Goal: Information Seeking & Learning: Compare options

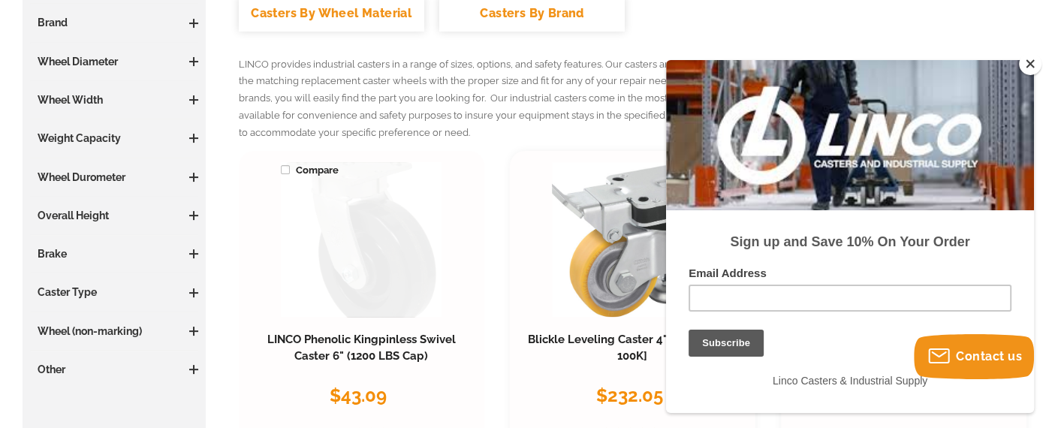
click at [342, 235] on link at bounding box center [361, 239] width 161 height 154
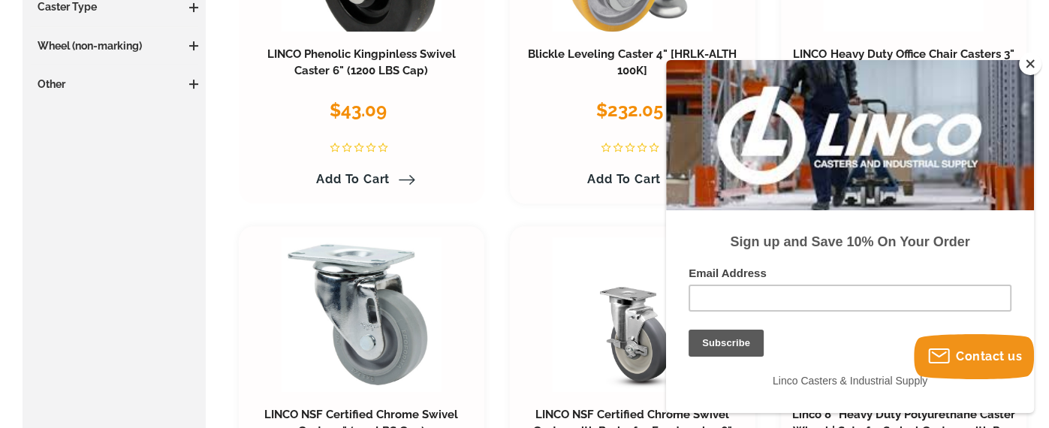
scroll to position [751, 0]
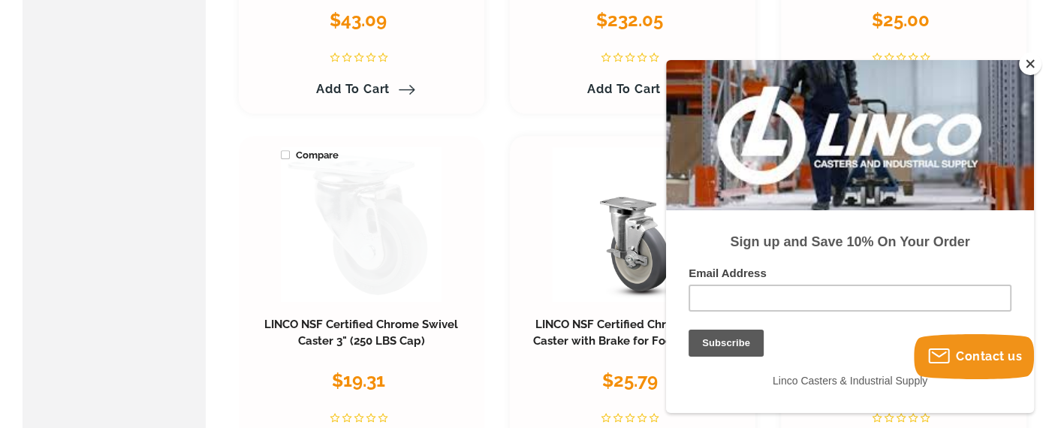
click at [368, 238] on link at bounding box center [361, 224] width 161 height 154
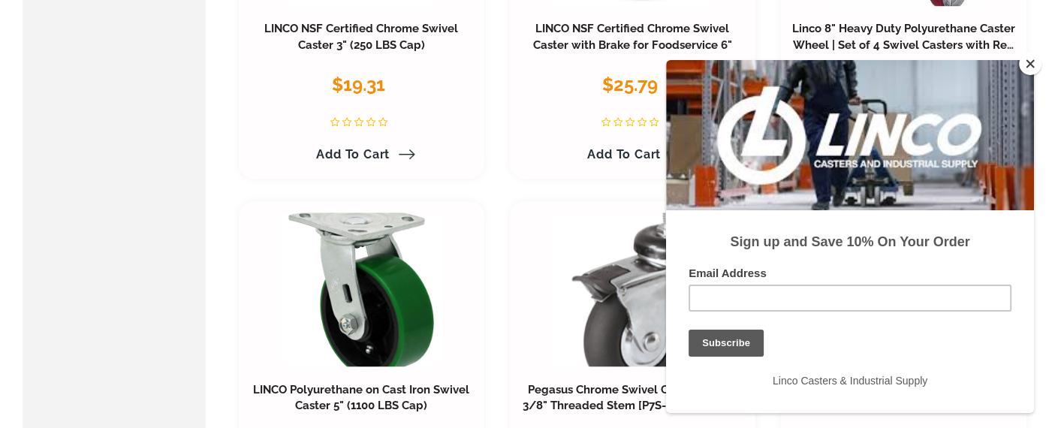
scroll to position [1132, 0]
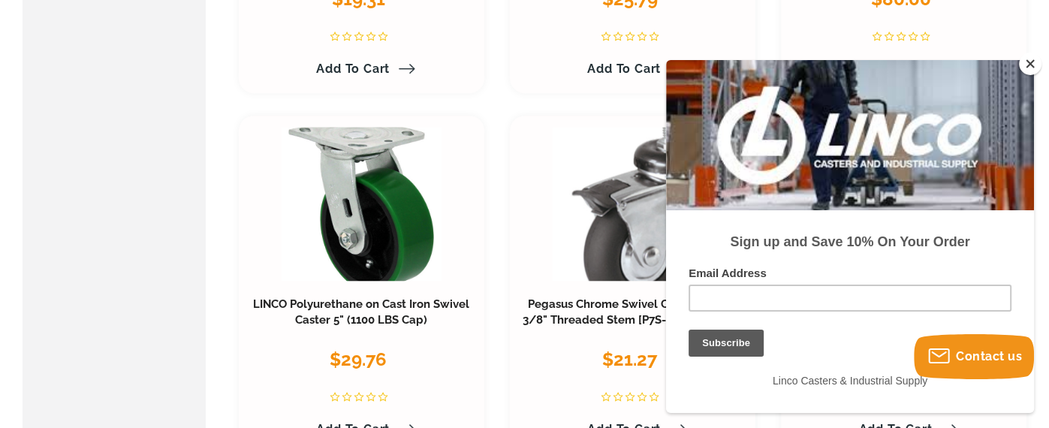
click at [1033, 61] on button "Close" at bounding box center [1030, 64] width 23 height 23
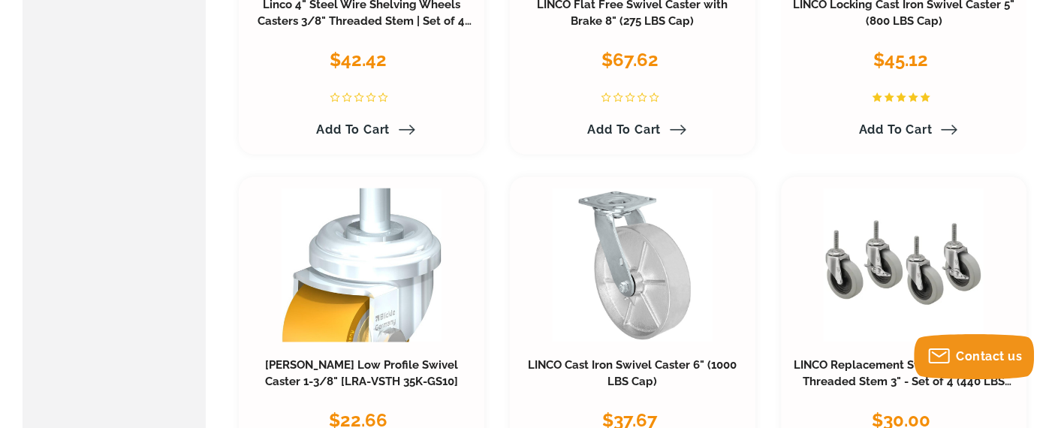
scroll to position [1883, 0]
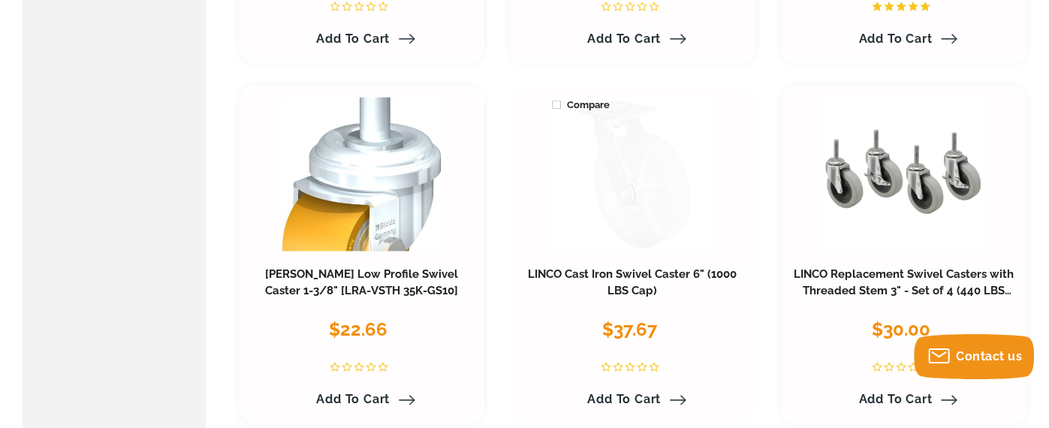
click at [639, 184] on link at bounding box center [632, 174] width 161 height 154
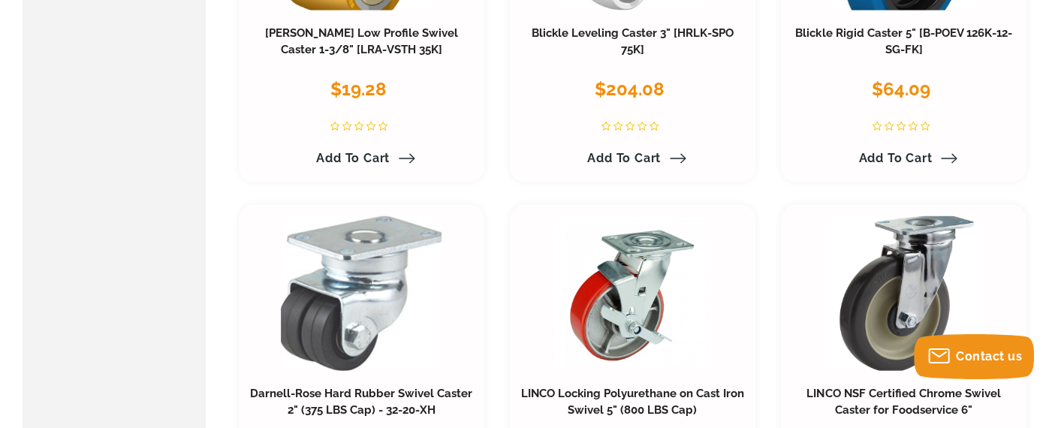
scroll to position [2934, 0]
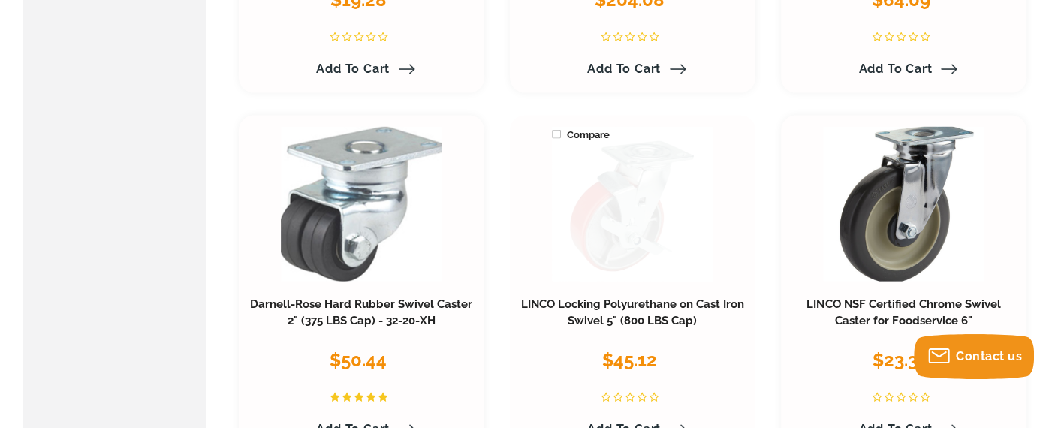
click at [631, 217] on link at bounding box center [632, 204] width 161 height 154
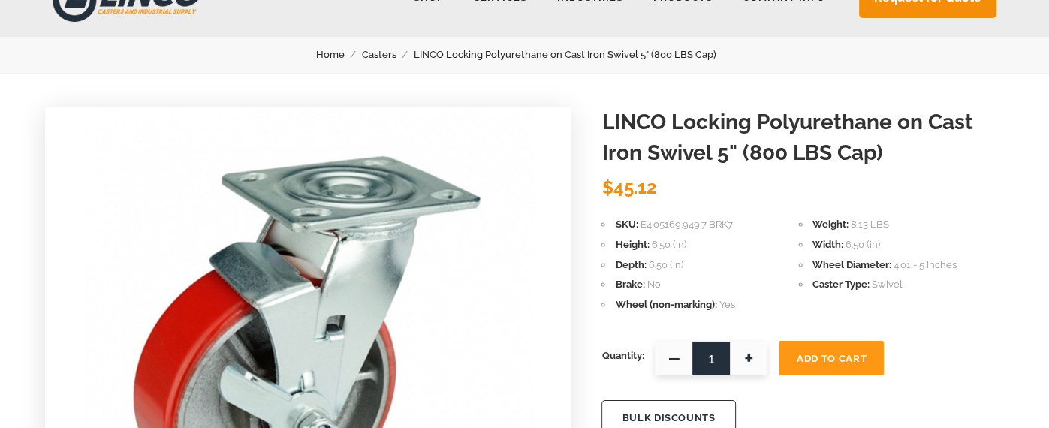
scroll to position [225, 0]
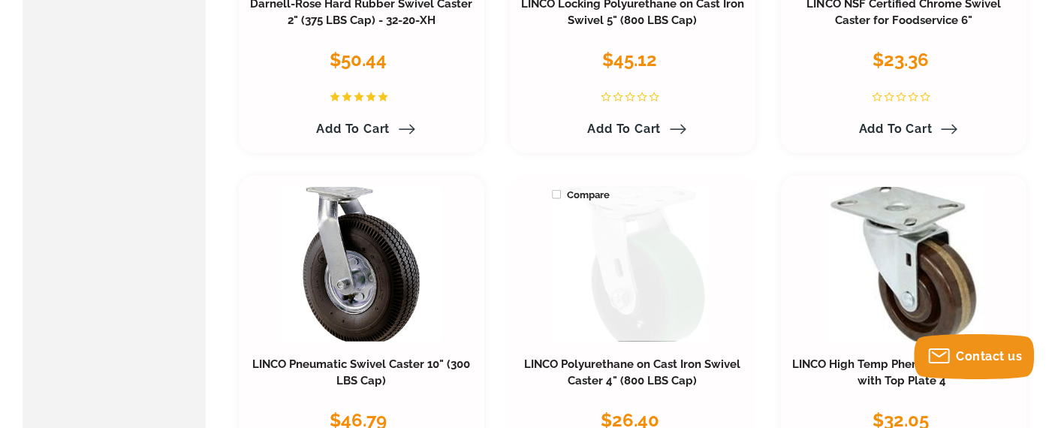
click at [628, 268] on link at bounding box center [632, 264] width 161 height 154
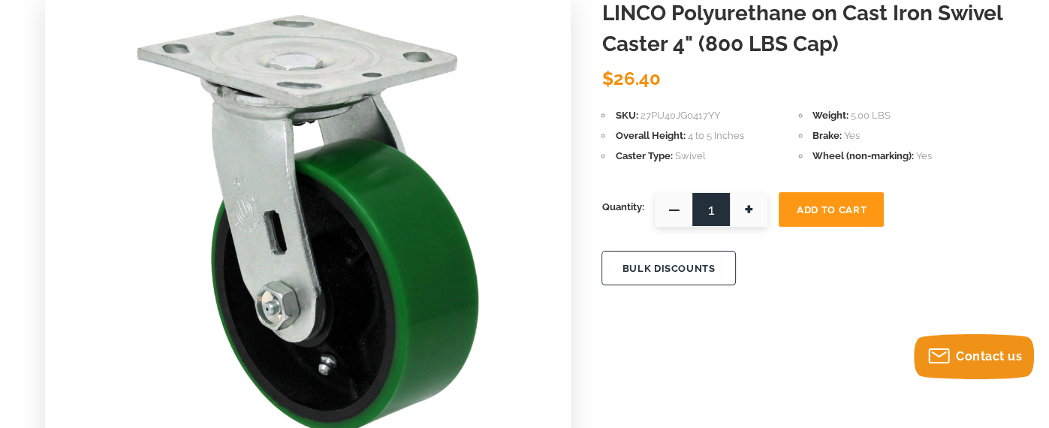
scroll to position [225, 0]
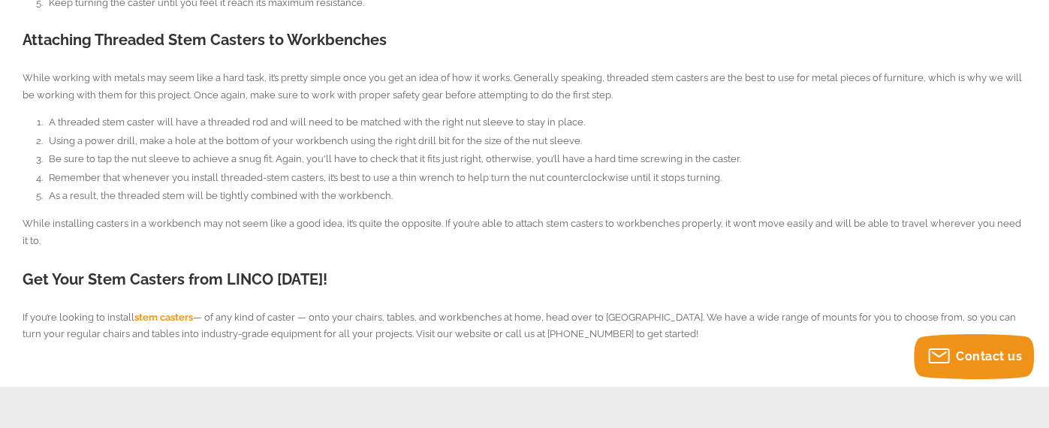
scroll to position [733, 0]
